Goal: Task Accomplishment & Management: Manage account settings

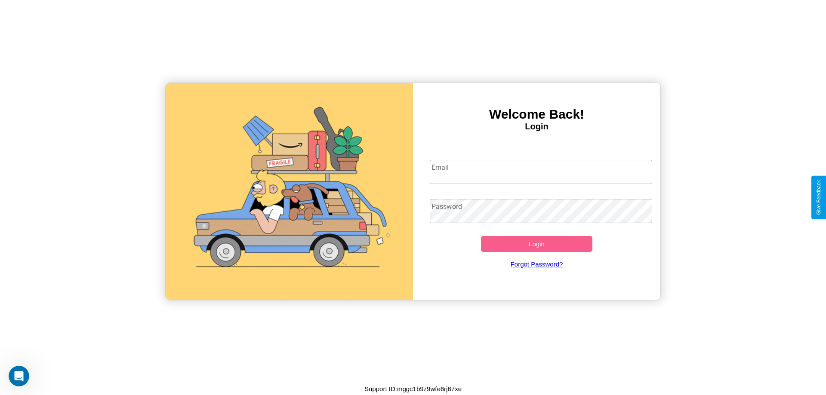
click at [541, 172] on input "Email" at bounding box center [541, 172] width 223 height 24
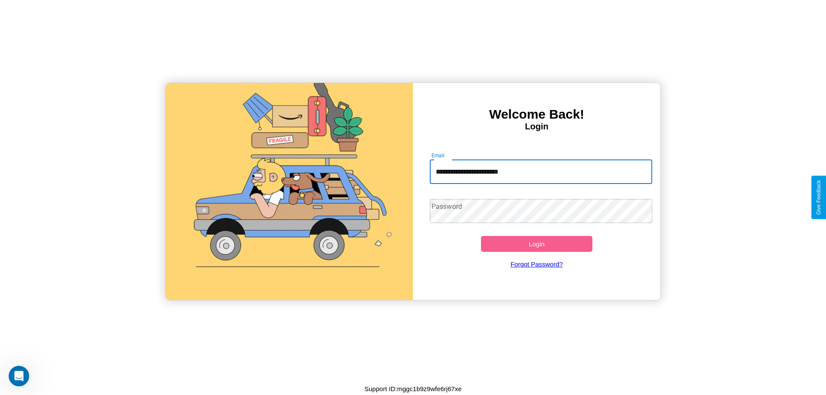
type input "**********"
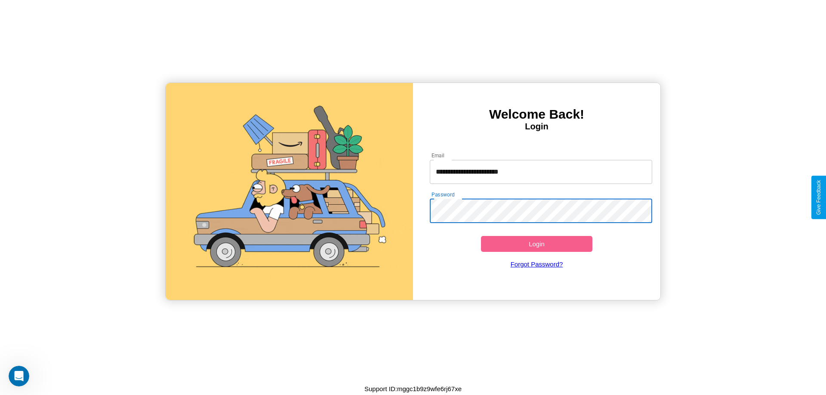
click at [537, 244] on button "Login" at bounding box center [536, 244] width 111 height 16
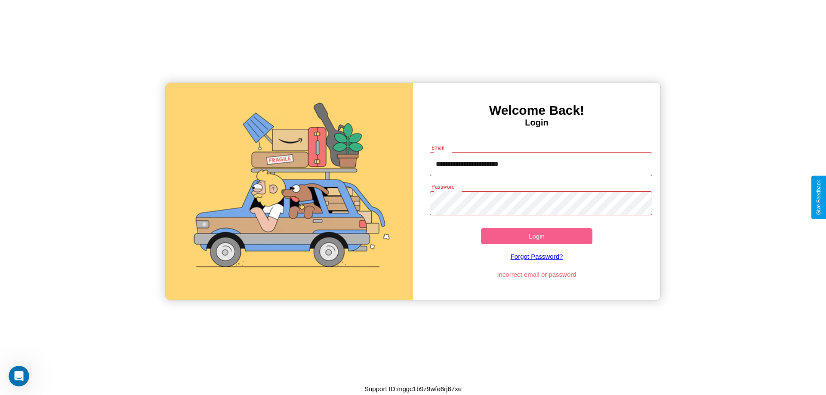
click at [537, 236] on button "Login" at bounding box center [536, 236] width 111 height 16
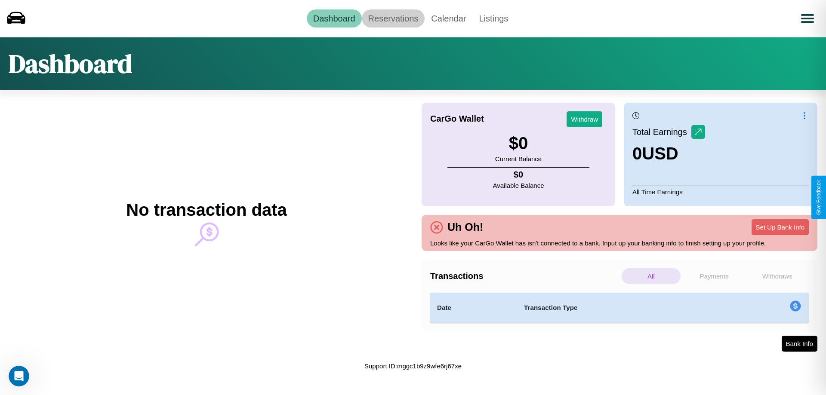
click at [393, 18] on link "Reservations" at bounding box center [393, 18] width 63 height 18
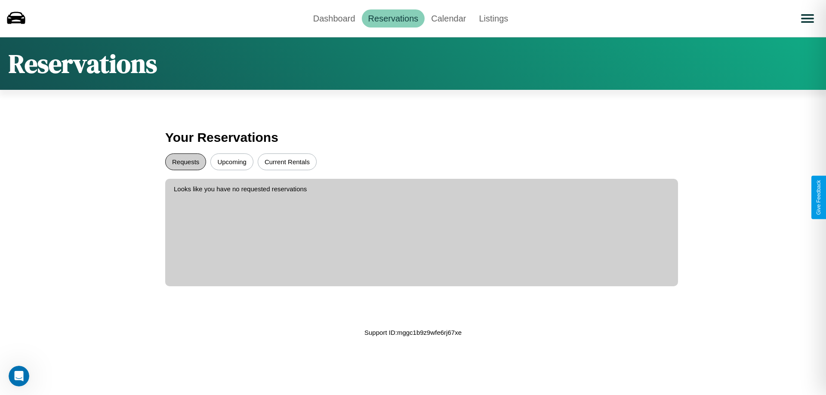
click at [185, 162] on button "Requests" at bounding box center [185, 162] width 41 height 17
click at [232, 162] on button "Upcoming" at bounding box center [231, 162] width 43 height 17
